Goal: Information Seeking & Learning: Understand process/instructions

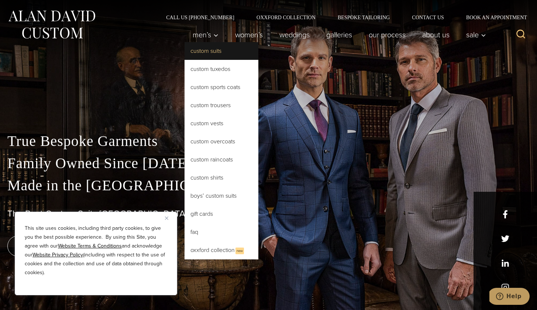
click at [210, 53] on link "Custom Suits" at bounding box center [221, 51] width 74 height 18
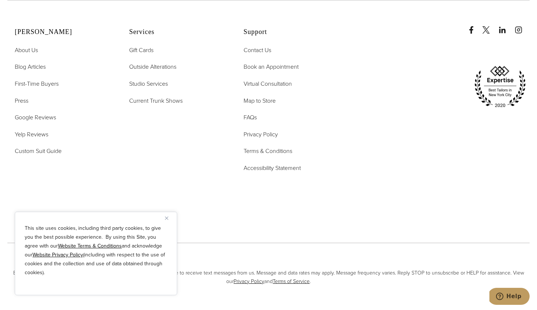
scroll to position [4450, 0]
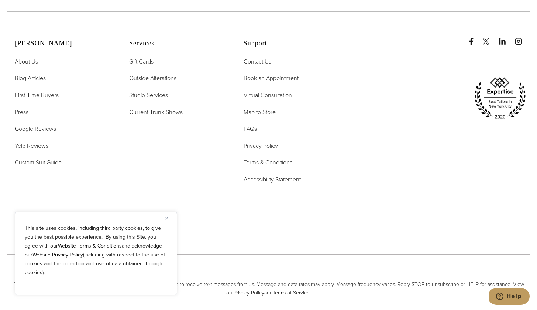
drag, startPoint x: 533, startPoint y: 128, endPoint x: 29, endPoint y: 2, distance: 519.7
click at [155, 74] on span "Outside Alterations" at bounding box center [152, 78] width 47 height 8
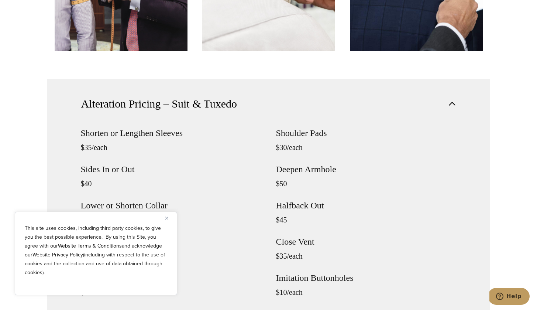
scroll to position [679, 0]
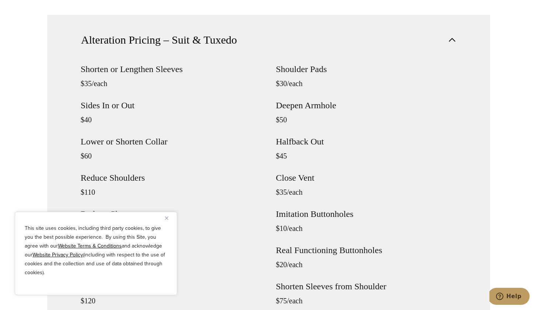
click at [168, 217] on button "Close" at bounding box center [169, 217] width 9 height 9
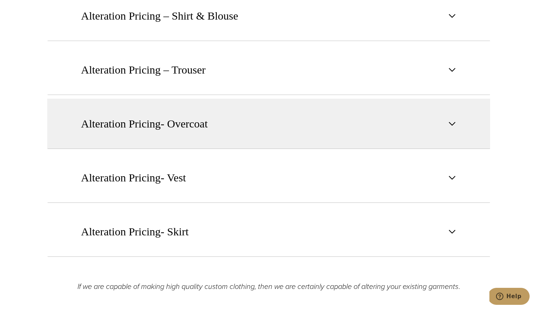
scroll to position [1046, 0]
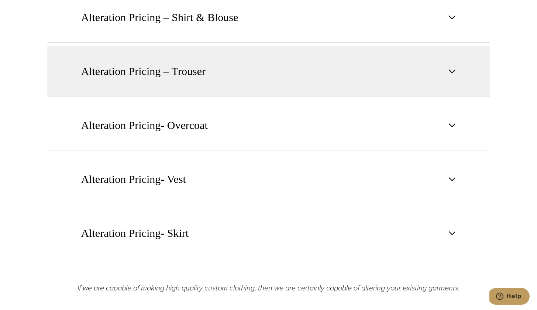
click at [320, 67] on button "Alteration Pricing – Trouser" at bounding box center [268, 71] width 443 height 50
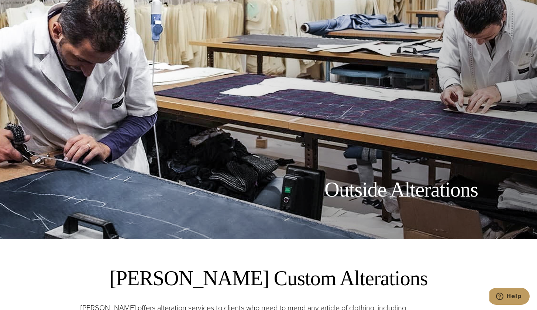
scroll to position [0, 0]
